Goal: Task Accomplishment & Management: Use online tool/utility

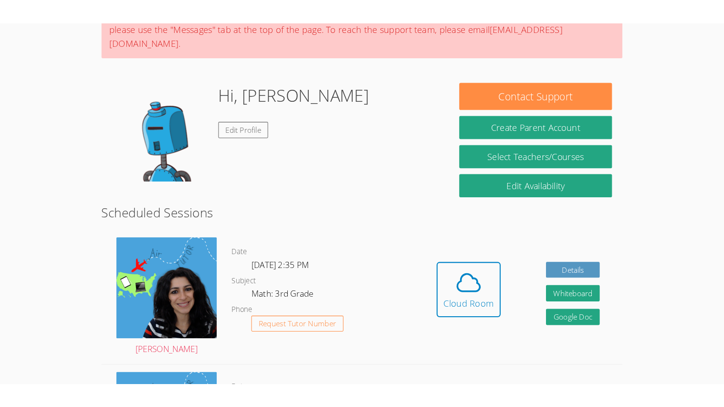
scroll to position [101, 0]
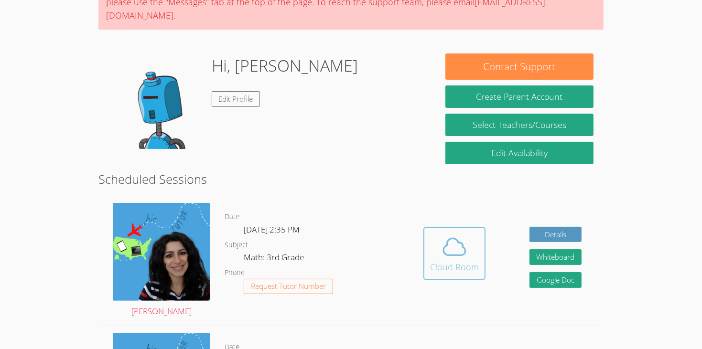
click at [450, 241] on icon at bounding box center [454, 247] width 27 height 27
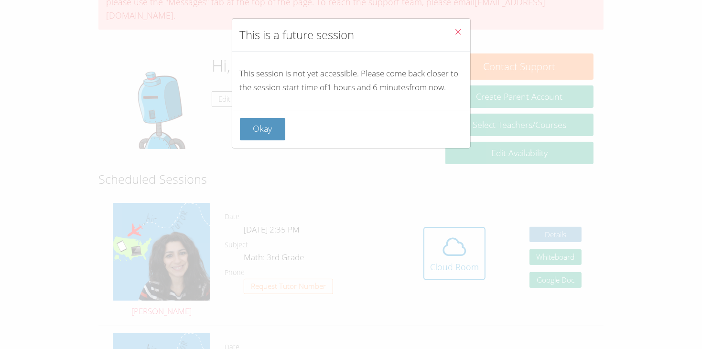
click at [462, 30] on button "Close" at bounding box center [458, 33] width 23 height 29
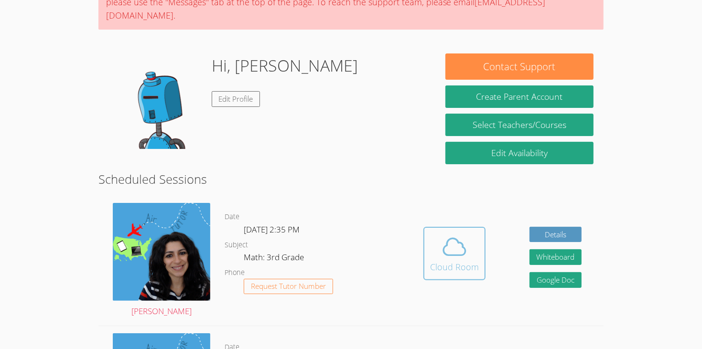
click at [468, 260] on div "Cloud Room" at bounding box center [454, 266] width 49 height 13
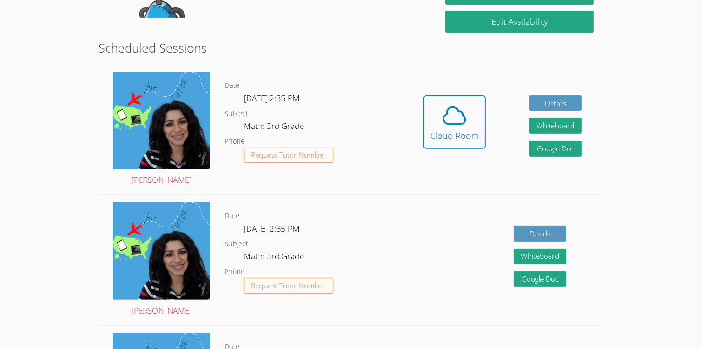
scroll to position [234, 0]
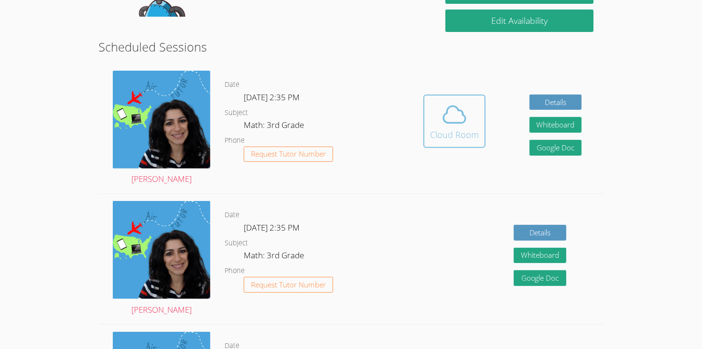
click at [455, 106] on icon at bounding box center [454, 114] width 22 height 17
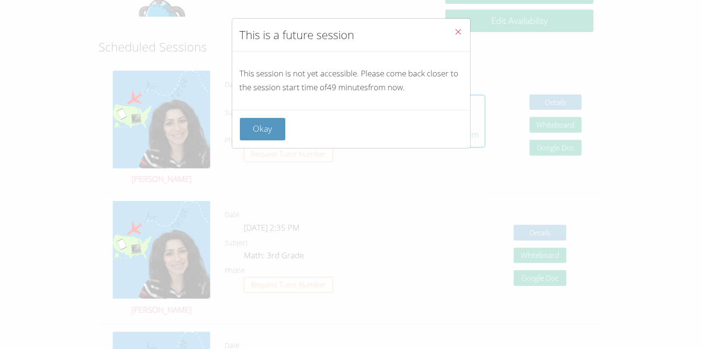
click at [458, 39] on button "Close" at bounding box center [458, 33] width 23 height 29
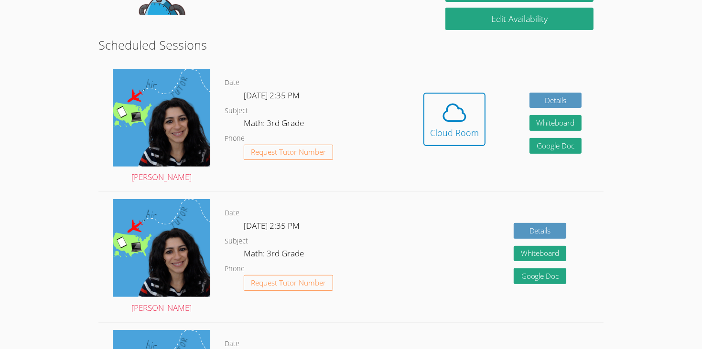
scroll to position [239, 0]
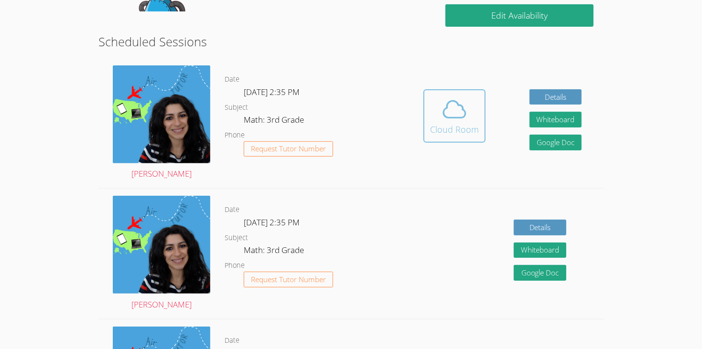
click at [457, 123] on div "Cloud Room" at bounding box center [454, 129] width 49 height 13
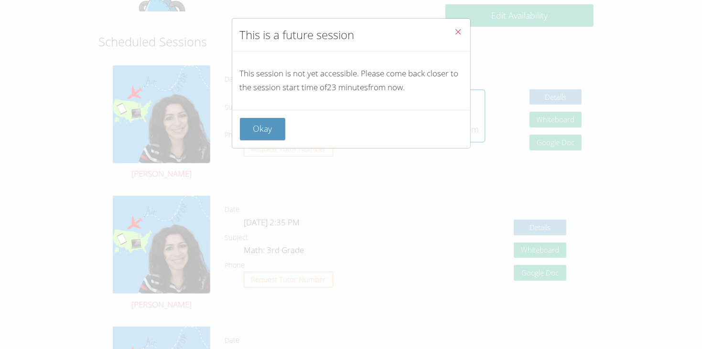
click at [469, 38] on button "Close" at bounding box center [458, 33] width 23 height 29
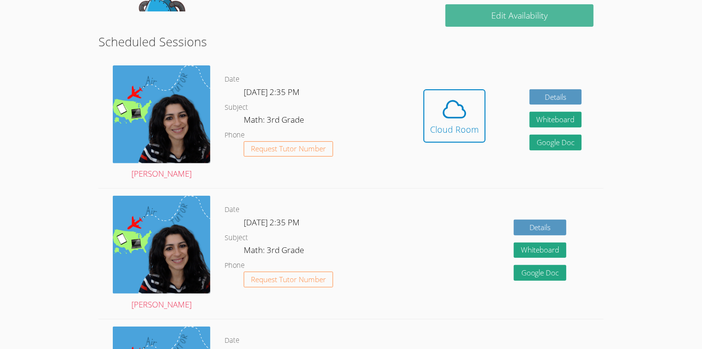
click at [448, 11] on link "Edit Availability" at bounding box center [519, 15] width 148 height 22
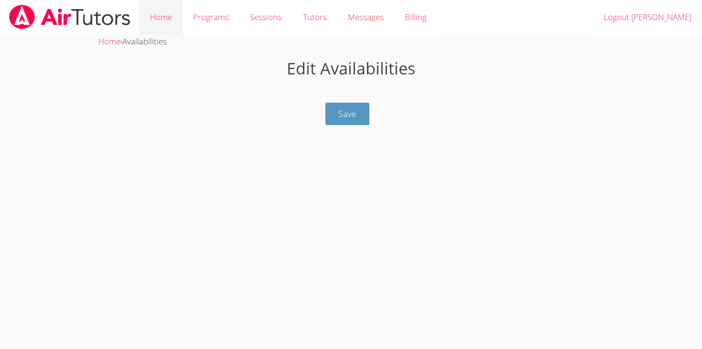
click at [164, 25] on link "Home" at bounding box center [160, 17] width 43 height 35
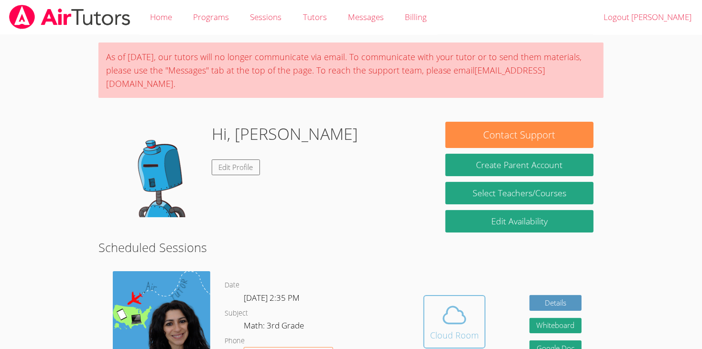
click at [438, 311] on span at bounding box center [454, 315] width 49 height 27
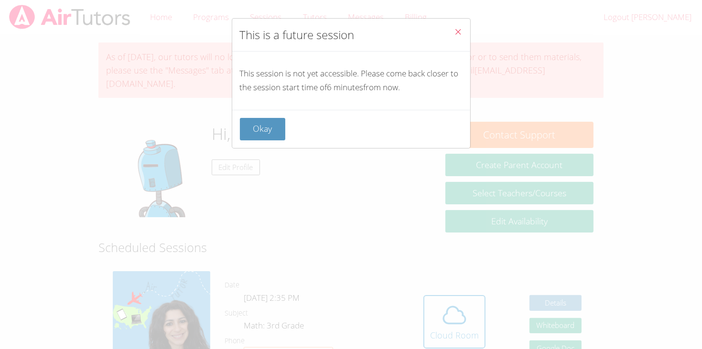
click at [133, 95] on div "This is a future session This session is not yet accessible. Please come back c…" at bounding box center [351, 174] width 702 height 349
click at [455, 27] on button "Close" at bounding box center [458, 33] width 23 height 29
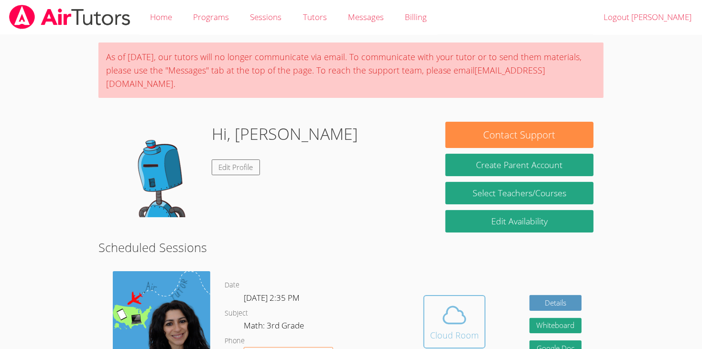
click at [466, 329] on div "Cloud Room" at bounding box center [454, 335] width 49 height 13
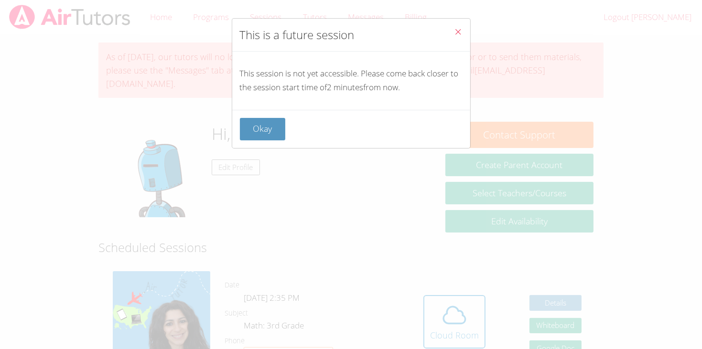
click at [461, 27] on button "Close" at bounding box center [458, 33] width 23 height 29
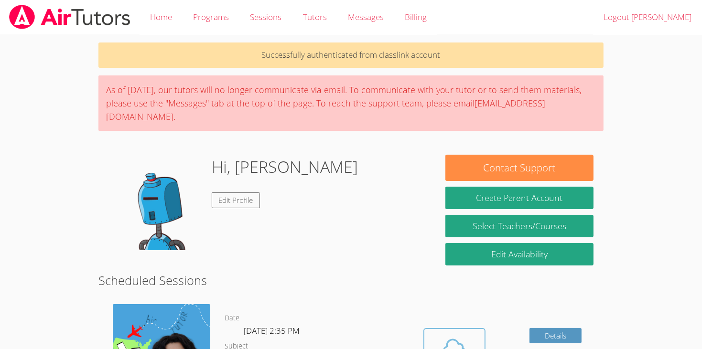
click at [473, 335] on span at bounding box center [454, 348] width 49 height 27
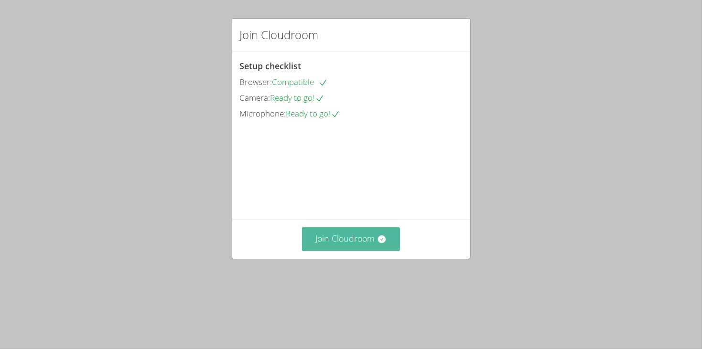
click at [354, 251] on button "Join Cloudroom" at bounding box center [351, 238] width 98 height 23
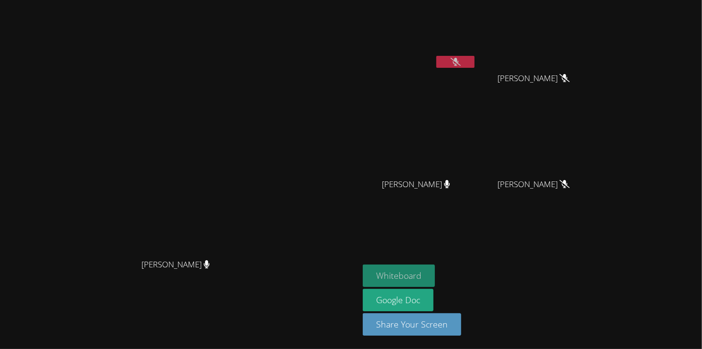
click at [435, 269] on button "Whiteboard" at bounding box center [398, 276] width 72 height 22
click at [362, 265] on button "Whiteboard" at bounding box center [398, 276] width 72 height 22
click at [435, 265] on button "Whiteboard" at bounding box center [398, 276] width 72 height 22
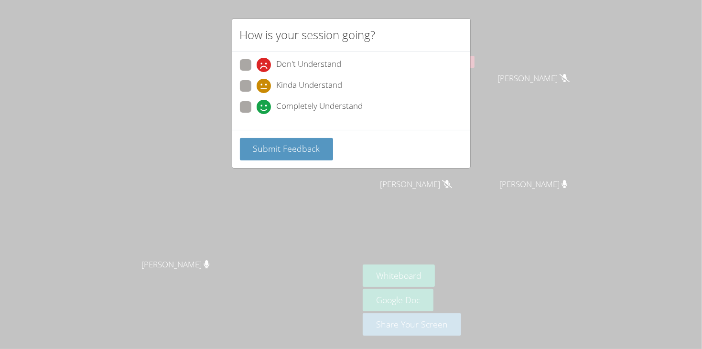
click at [291, 112] on span "Completely Understand" at bounding box center [320, 107] width 86 height 14
click at [265, 109] on input "Completely Understand" at bounding box center [260, 105] width 8 height 8
radio input "true"
click at [295, 138] on button "Submit Feedback" at bounding box center [287, 149] width 94 height 22
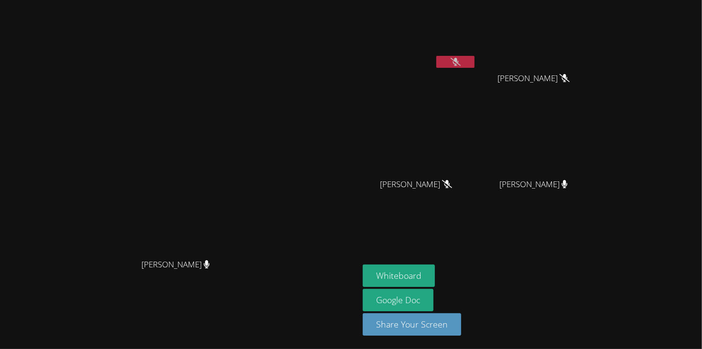
click at [251, 200] on video at bounding box center [179, 156] width 143 height 198
